Goal: Navigation & Orientation: Find specific page/section

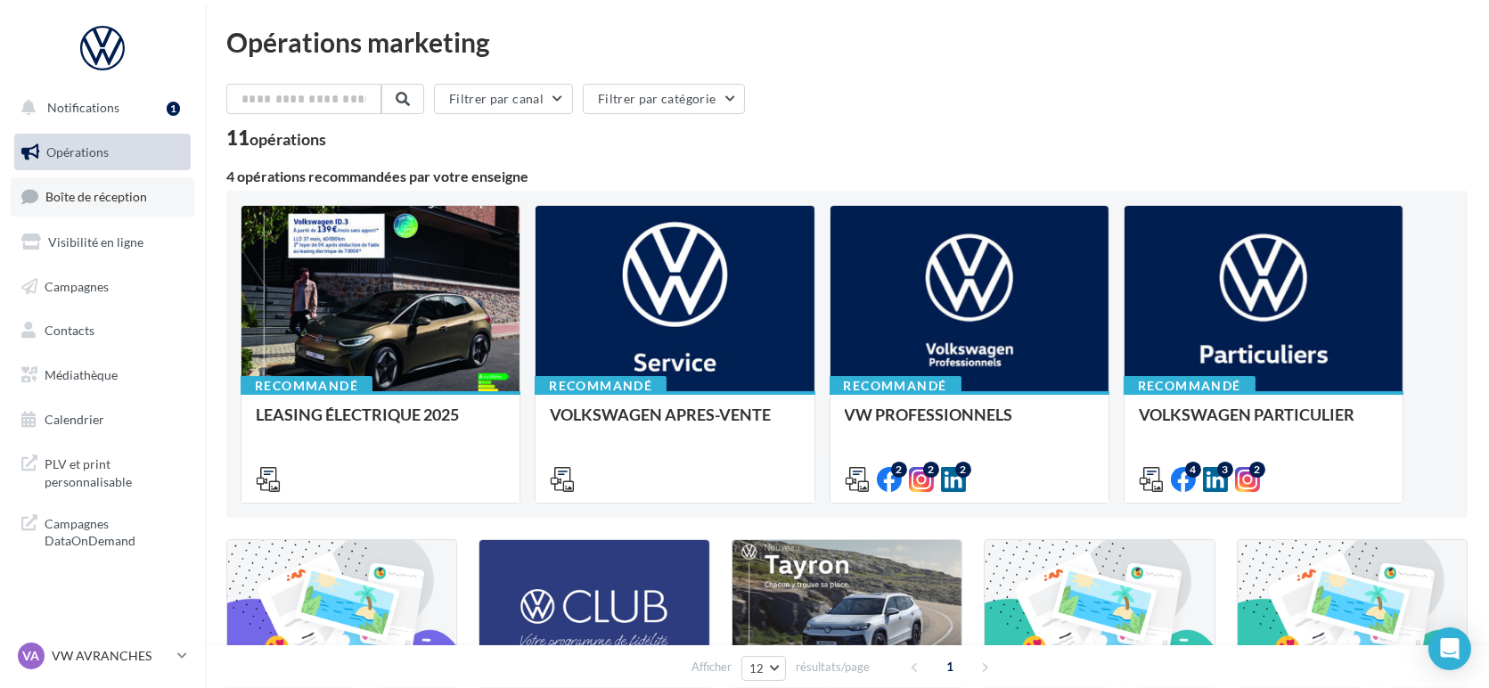
click at [114, 210] on link "Boîte de réception" at bounding box center [103, 196] width 184 height 38
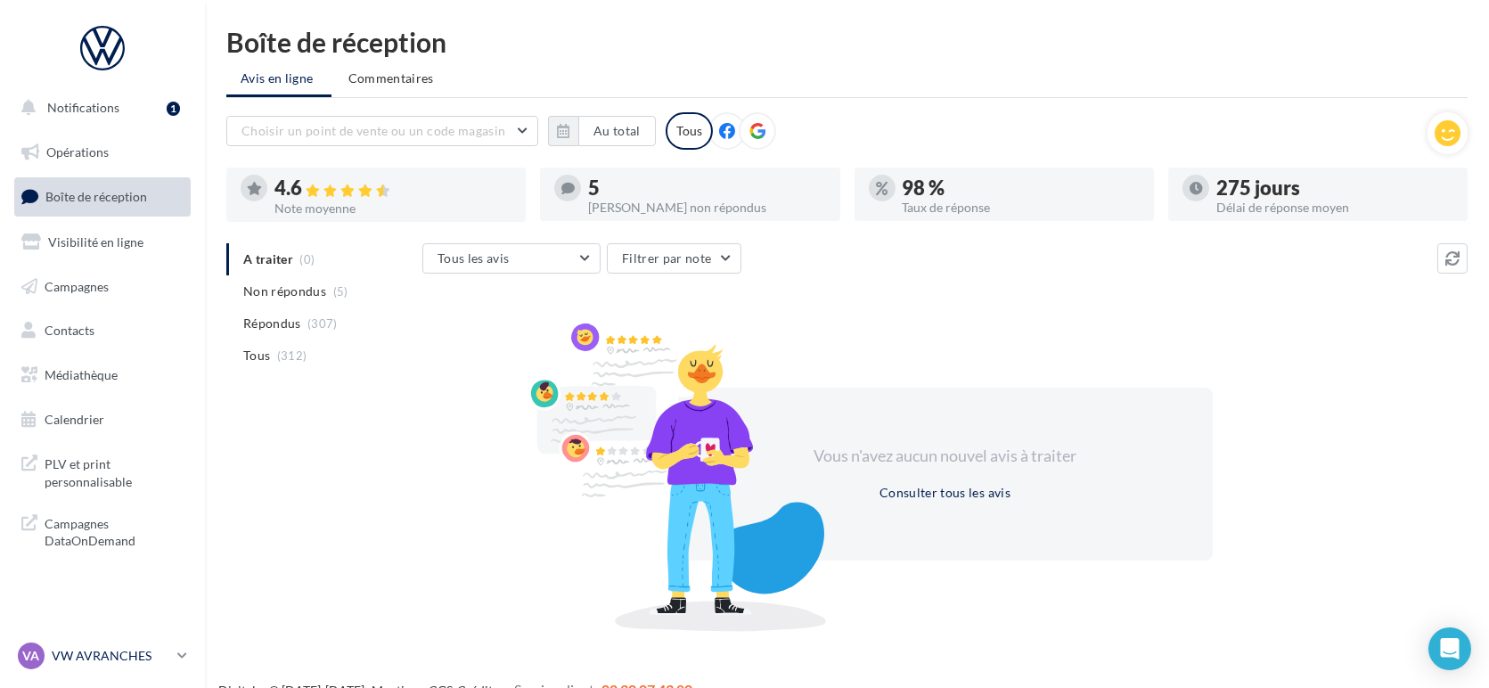
click at [89, 651] on p "VW AVRANCHES" at bounding box center [111, 656] width 118 height 18
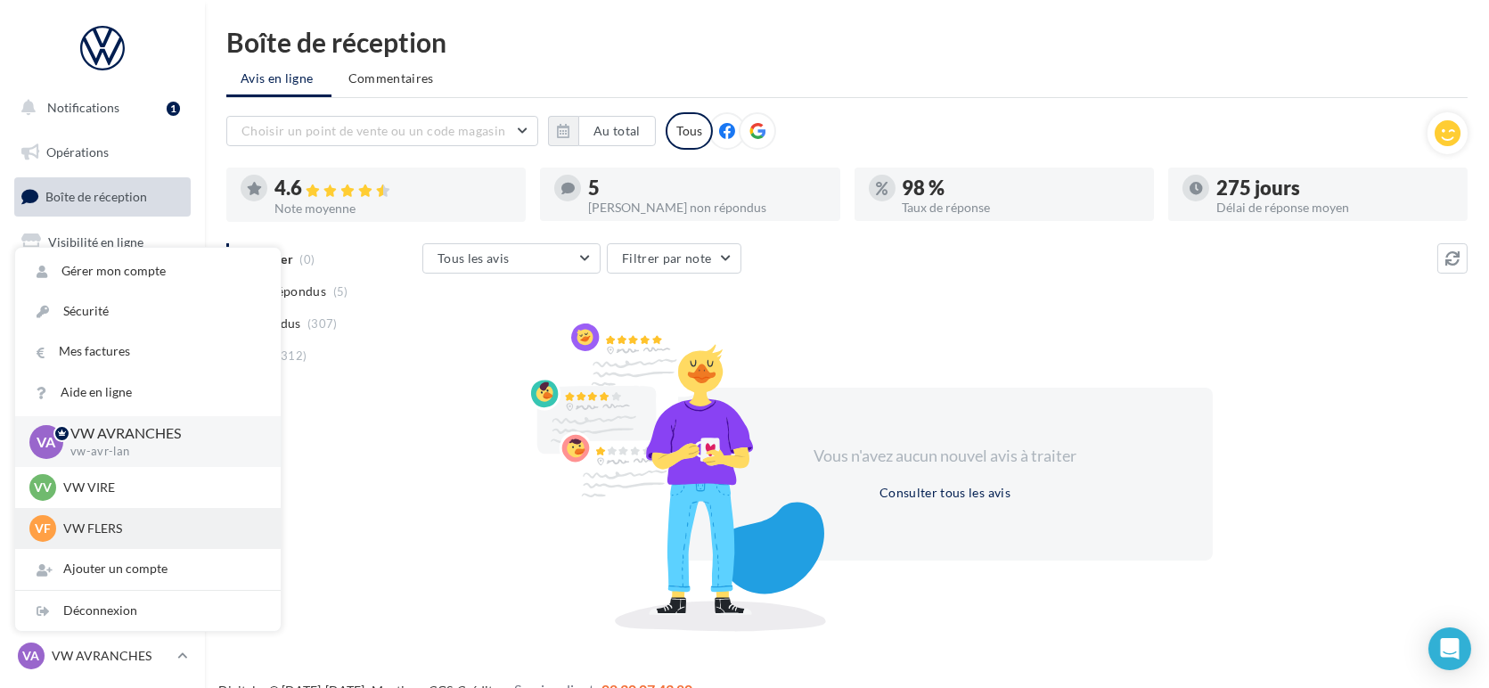
click at [130, 532] on p "VW FLERS" at bounding box center [161, 528] width 196 height 18
